Goal: Navigation & Orientation: Find specific page/section

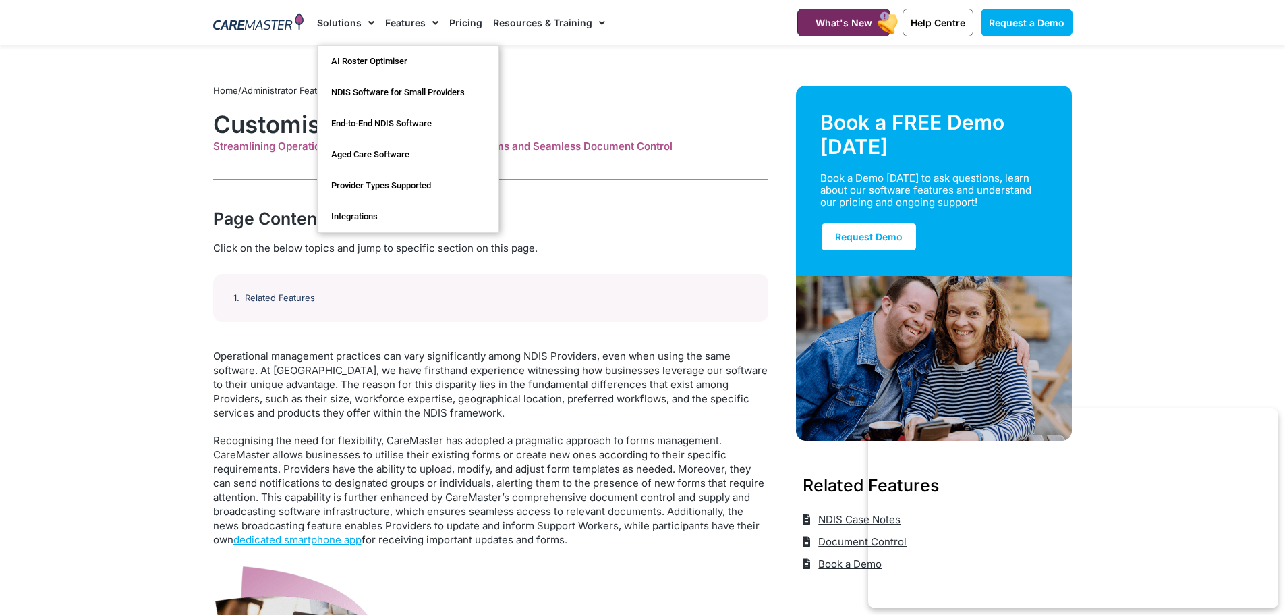
click at [235, 11] on div at bounding box center [258, 22] width 105 height 45
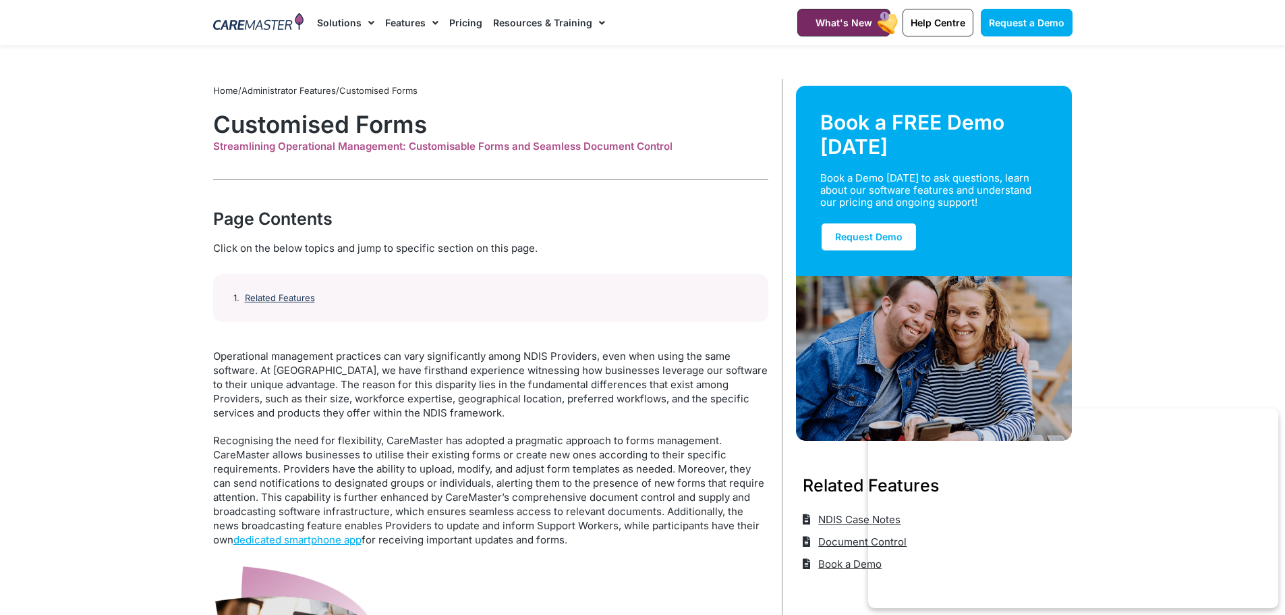
click at [235, 18] on img at bounding box center [258, 23] width 91 height 20
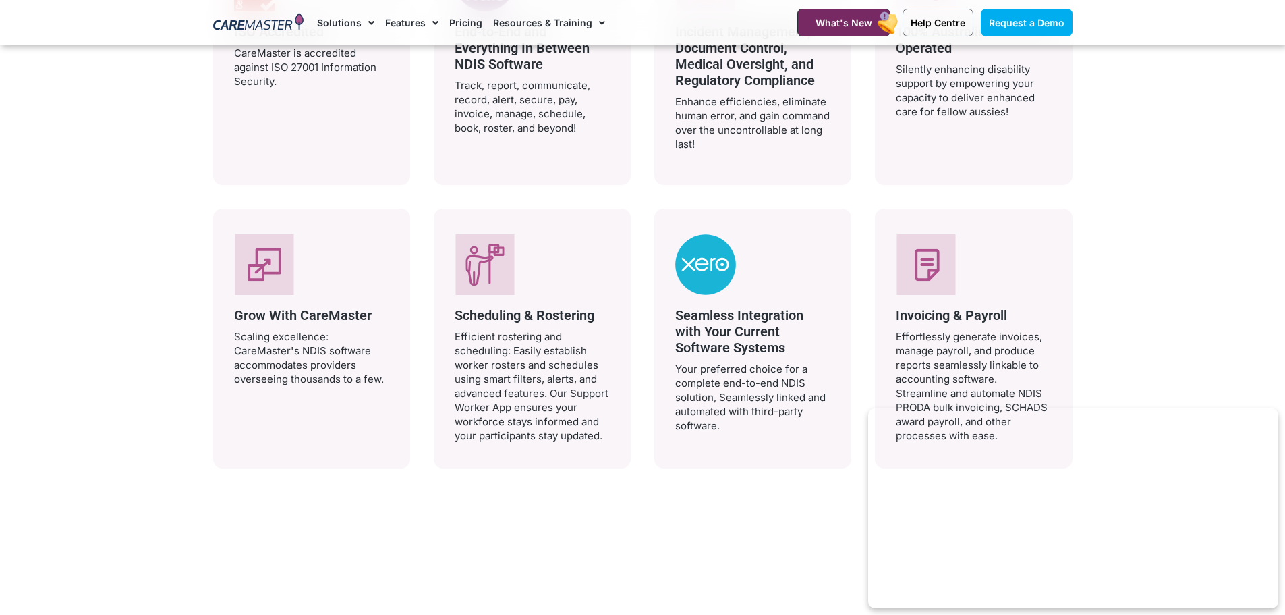
scroll to position [2699, 0]
